Goal: Task Accomplishment & Management: Complete application form

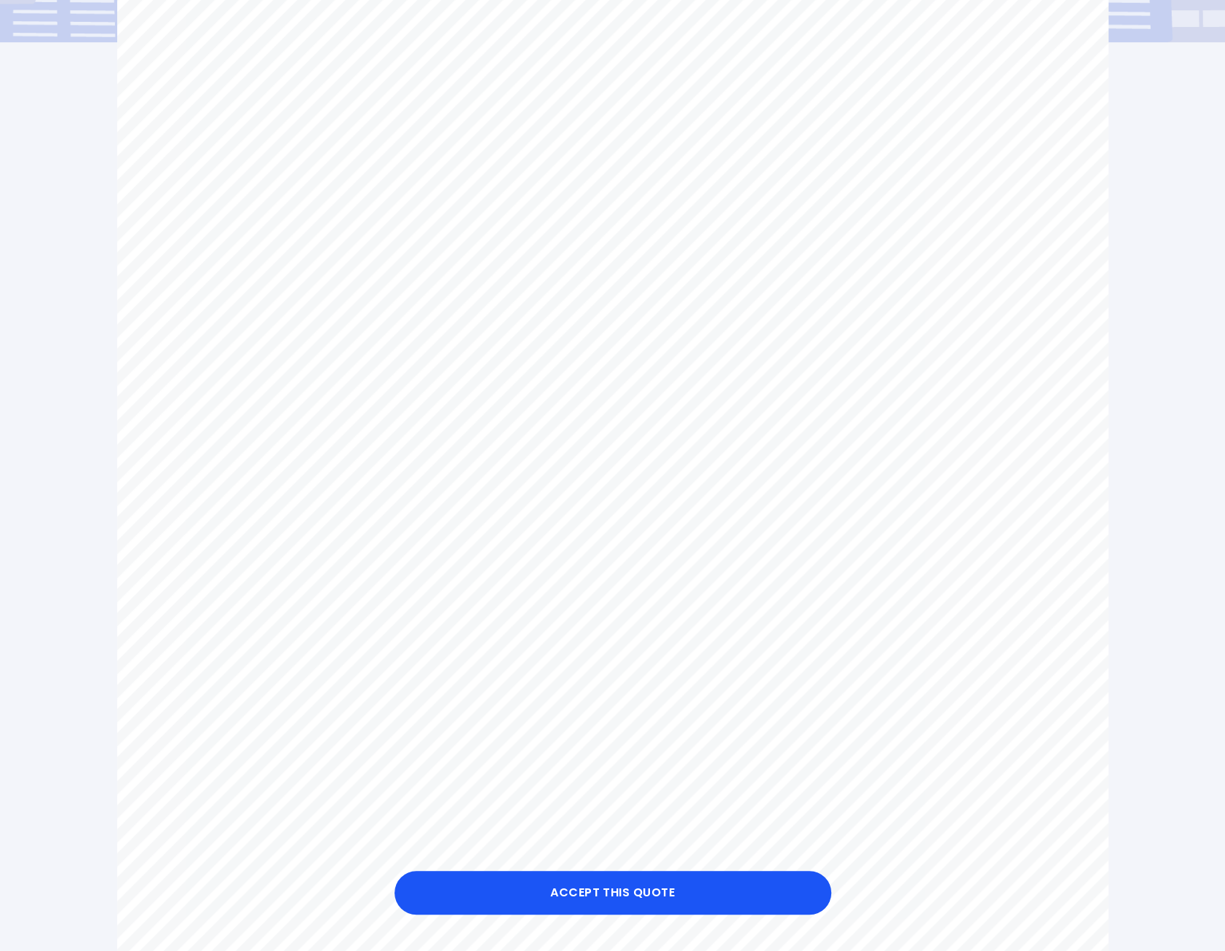
scroll to position [582, 0]
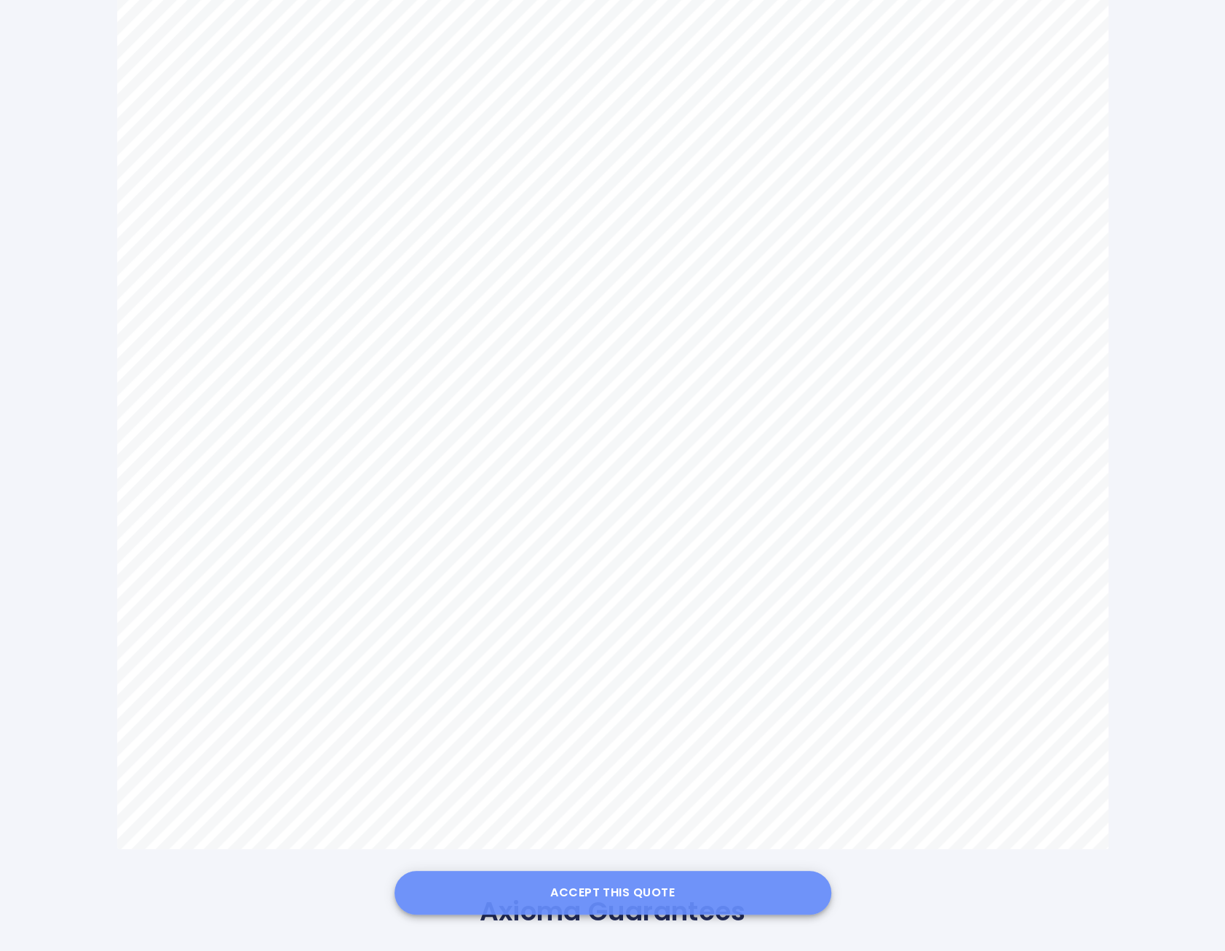
click at [643, 900] on button "Accept this Quote" at bounding box center [613, 893] width 437 height 44
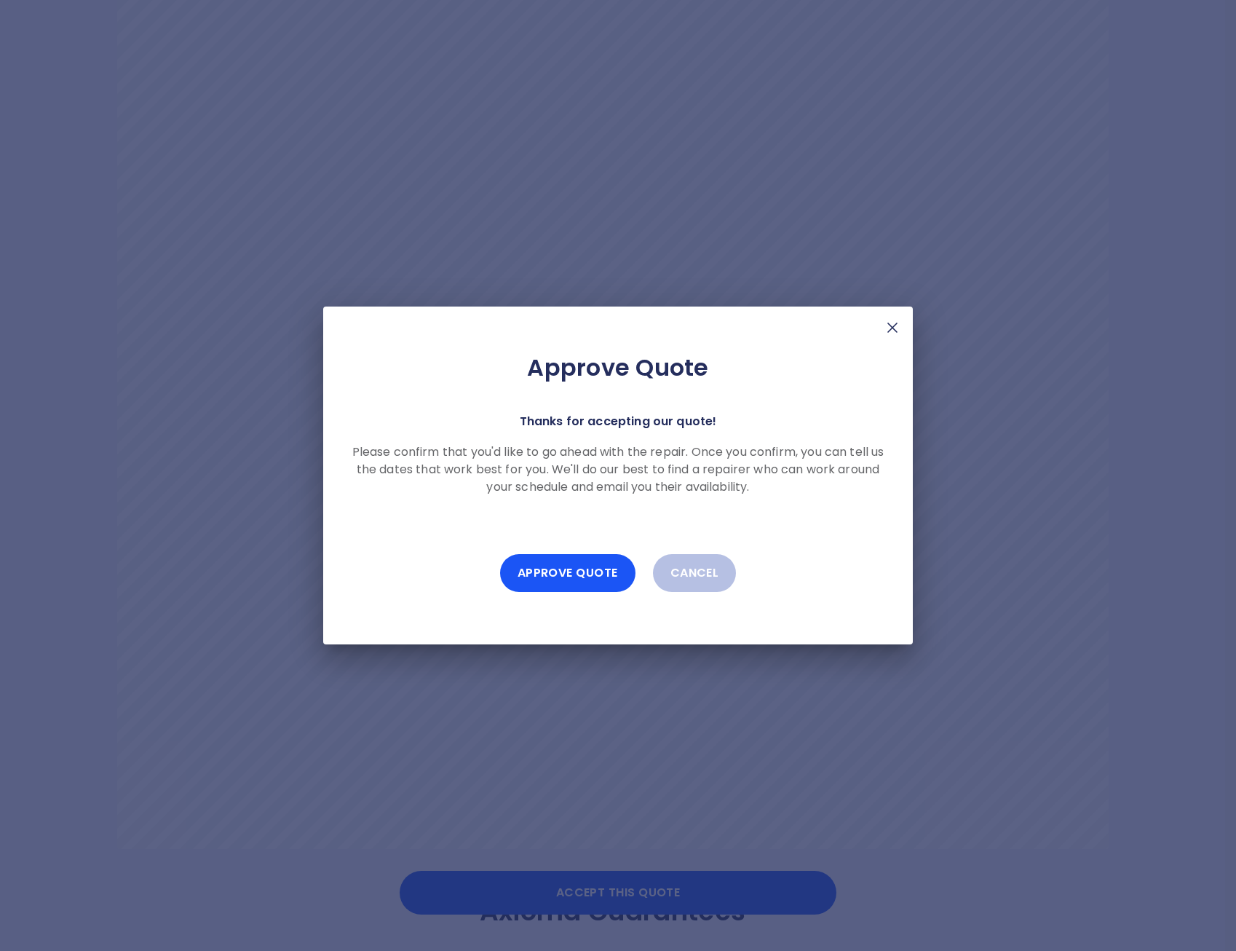
click at [891, 322] on img at bounding box center [892, 327] width 17 height 17
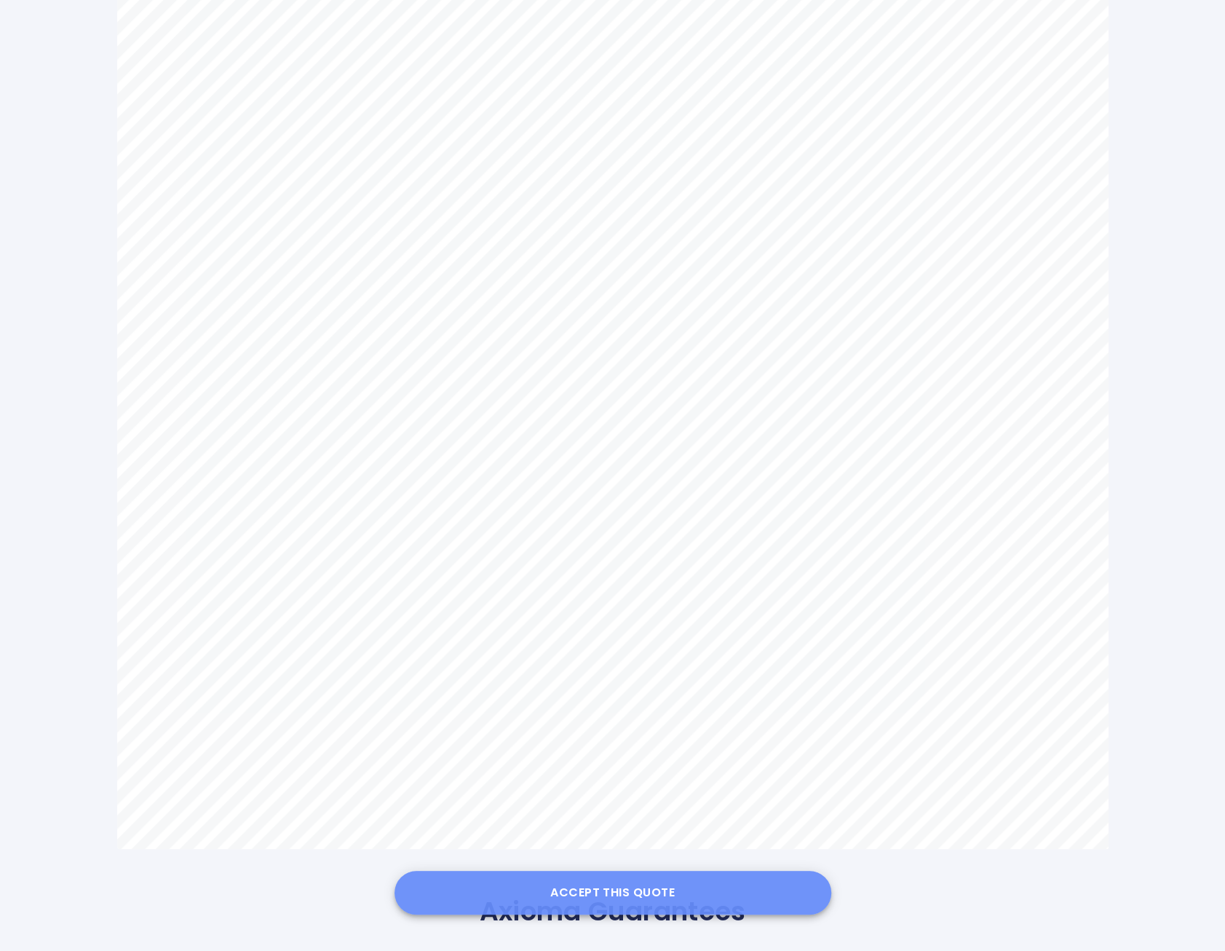
click at [604, 893] on button "Accept this Quote" at bounding box center [613, 893] width 437 height 44
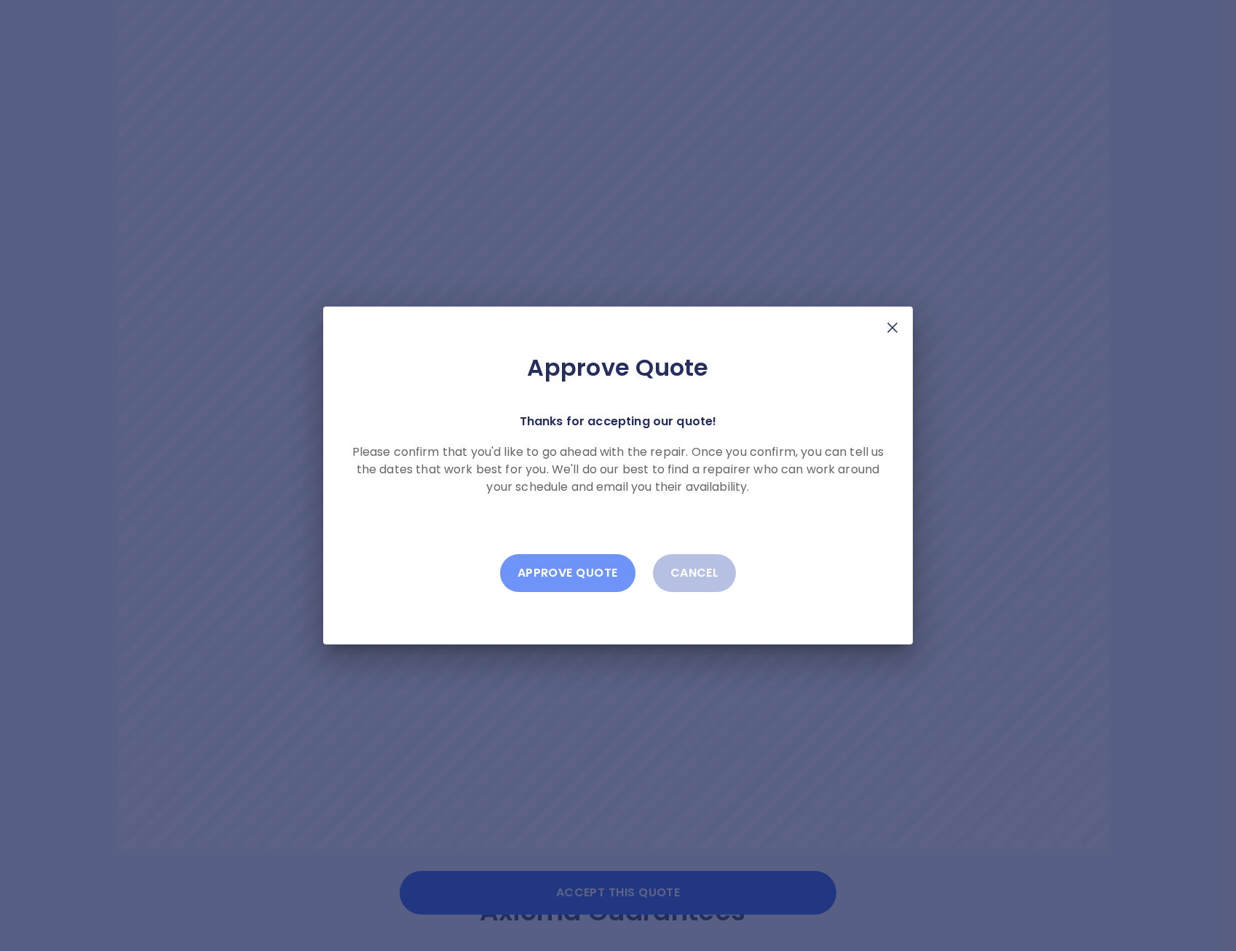
click at [602, 563] on button "Approve Quote" at bounding box center [567, 573] width 135 height 38
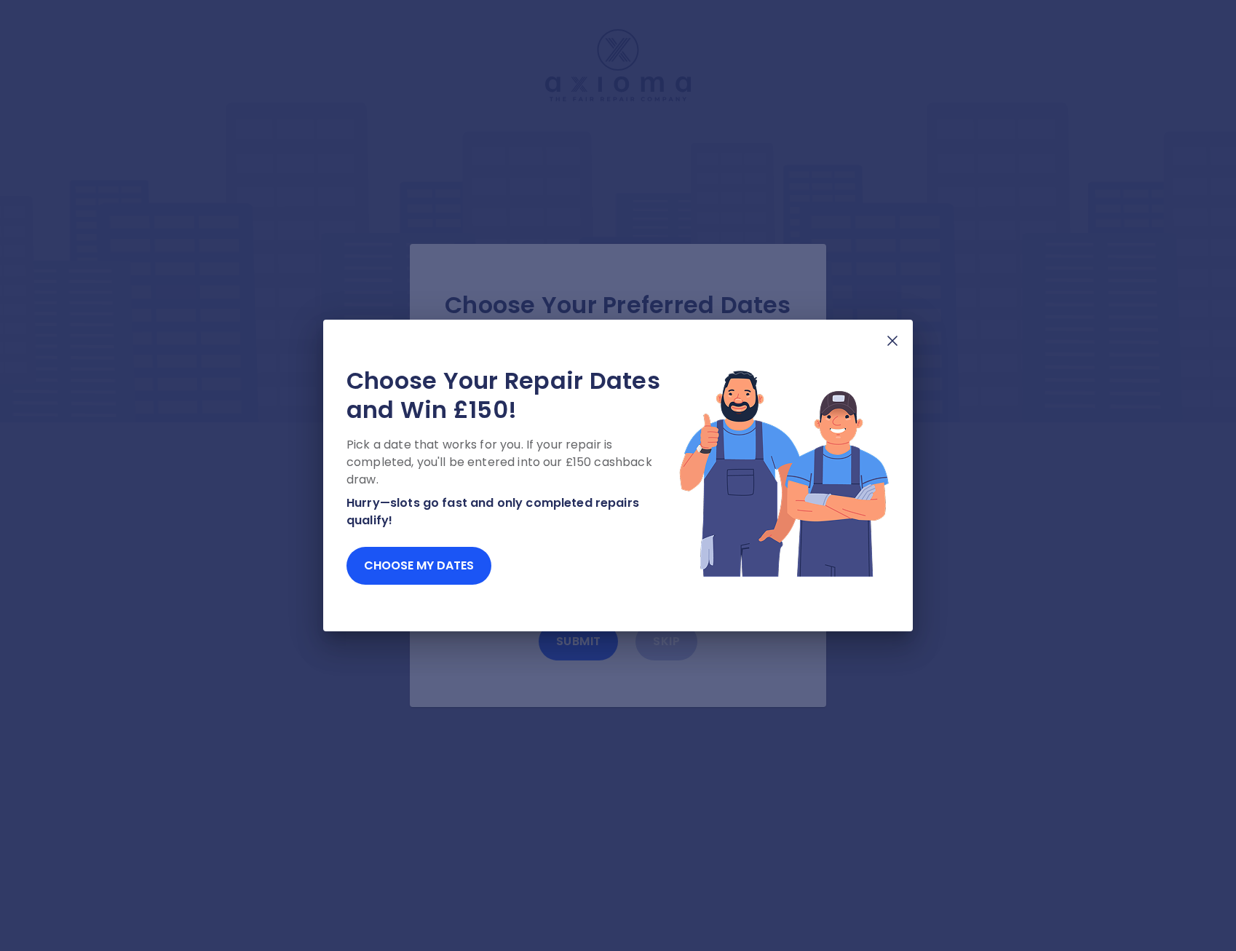
click at [889, 343] on img at bounding box center [892, 340] width 17 height 17
click at [895, 341] on img at bounding box center [892, 340] width 17 height 17
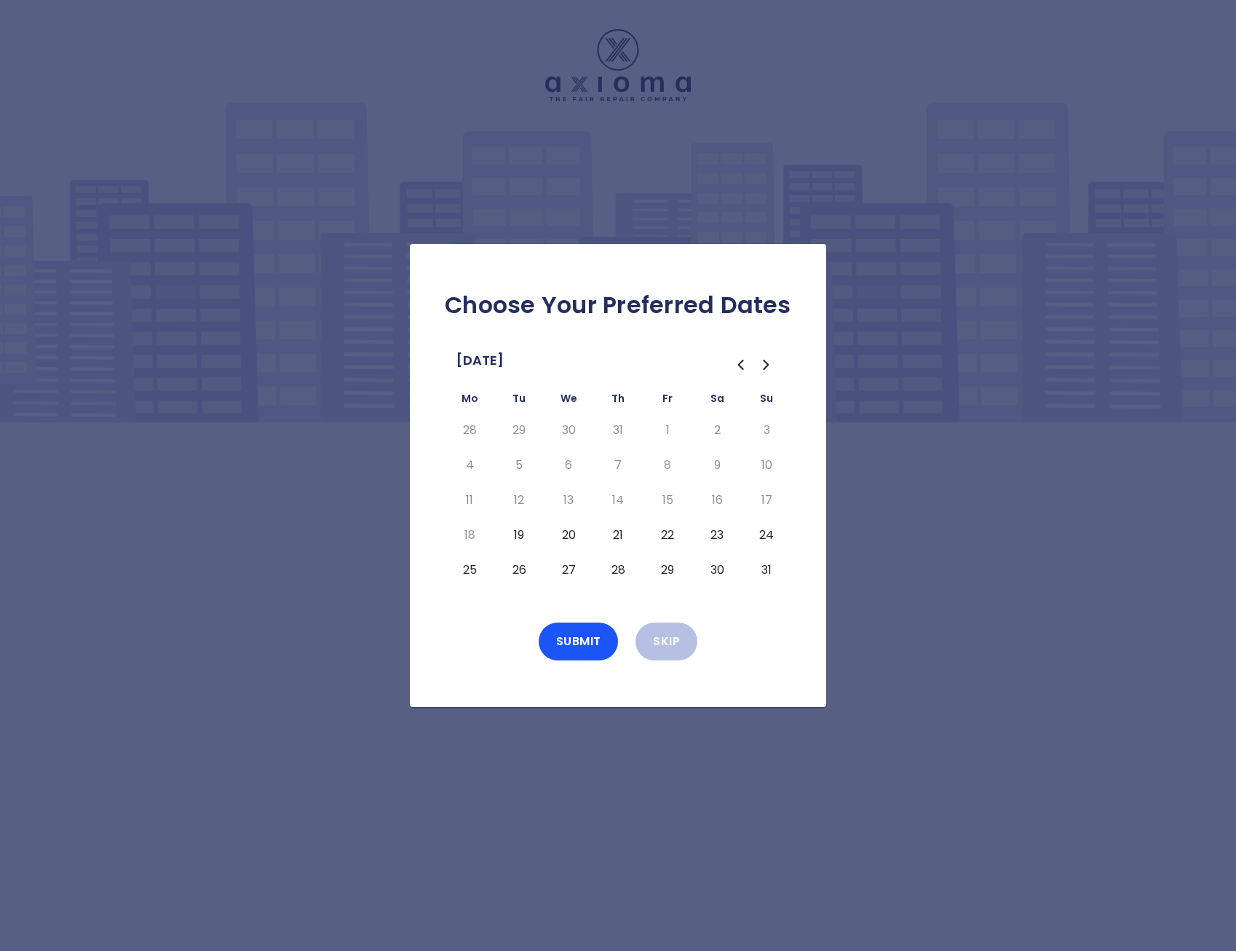
click at [522, 534] on button "19" at bounding box center [519, 534] width 26 height 23
click at [576, 632] on button "Submit" at bounding box center [579, 641] width 80 height 38
